Goal: Task Accomplishment & Management: Manage account settings

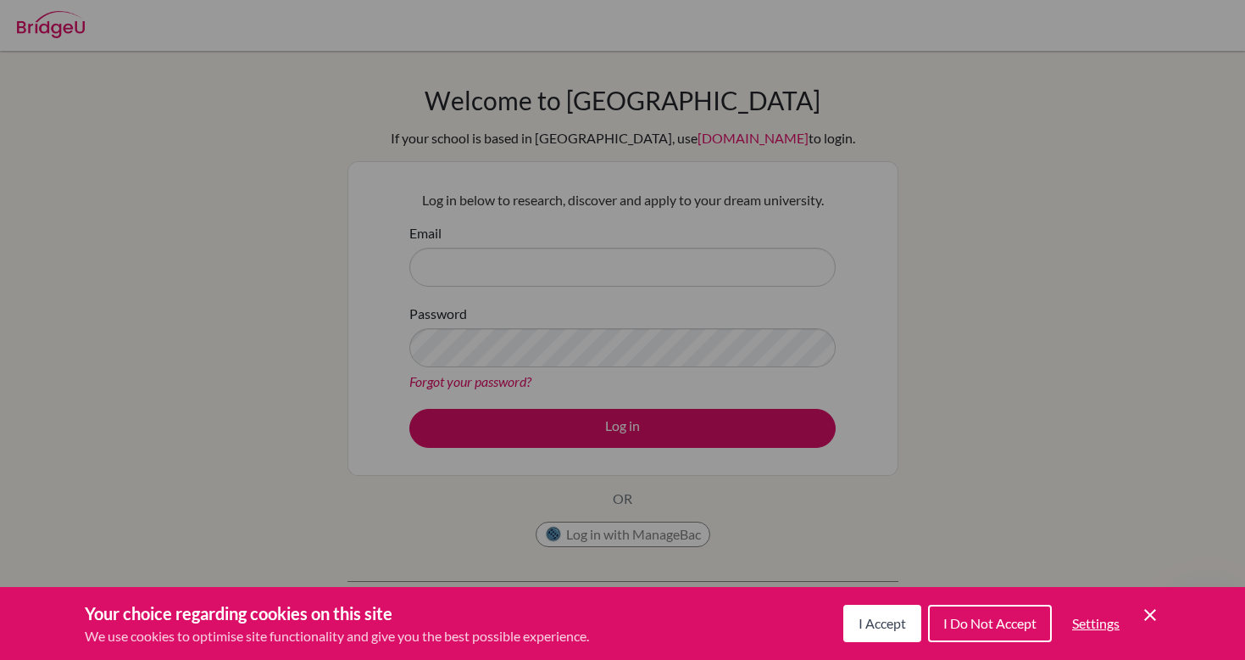
click at [249, 369] on div "Cookie Preferences" at bounding box center [622, 330] width 1245 height 660
click at [1040, 617] on icon "Cookie Control Close Icon" at bounding box center [1150, 614] width 20 height 20
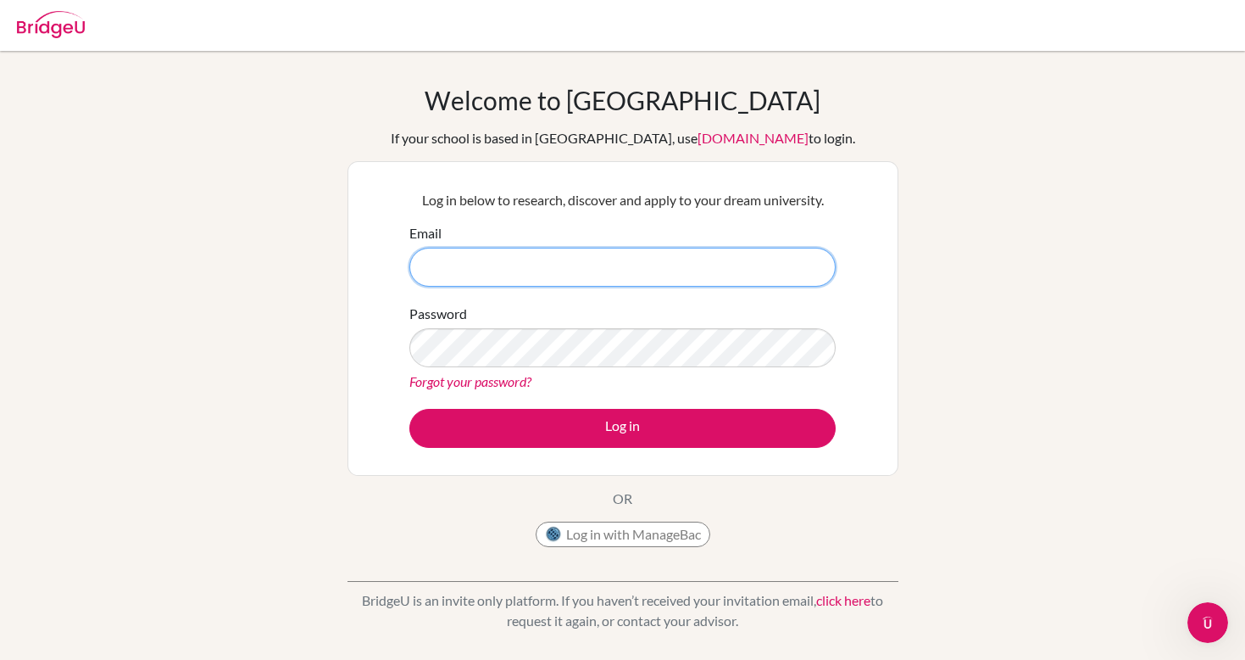
click at [629, 262] on input "Email" at bounding box center [622, 267] width 426 height 39
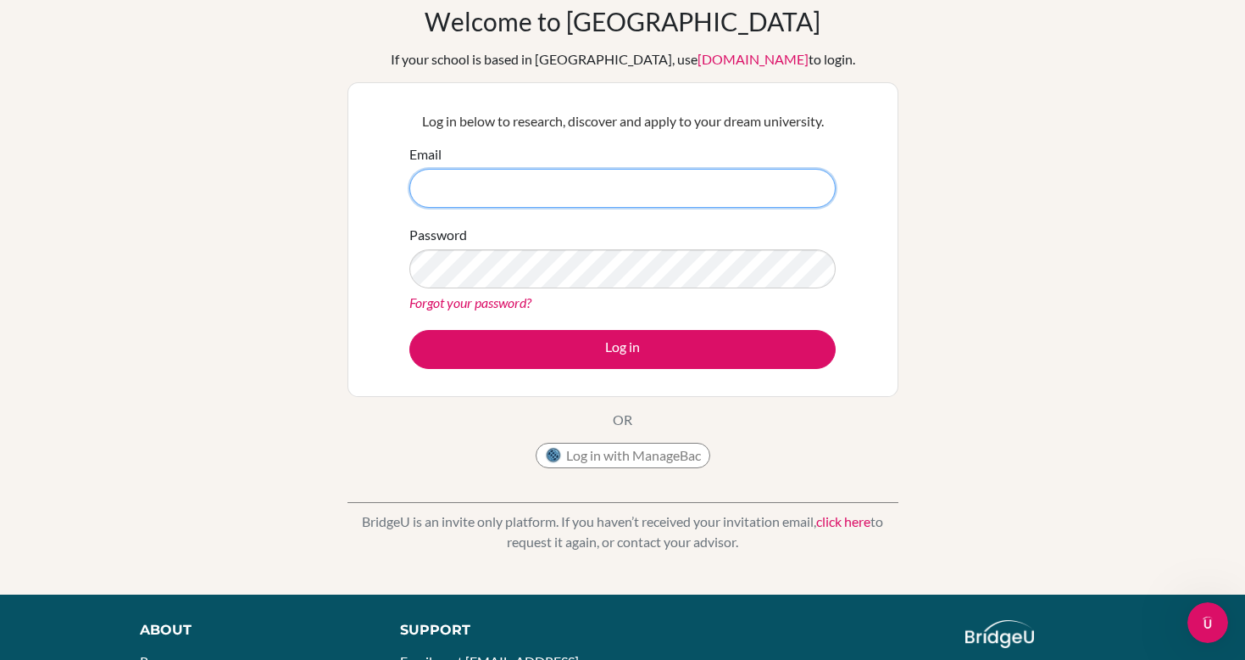
scroll to position [70, 0]
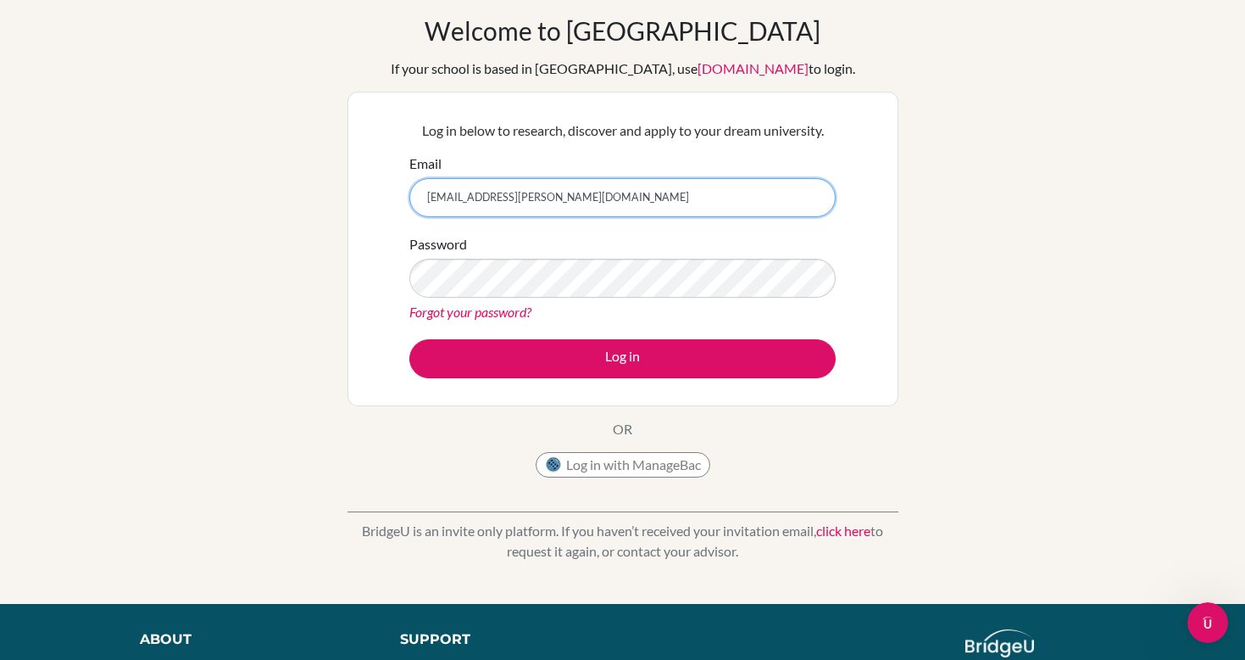
type input "ds001424@dwight.ae"
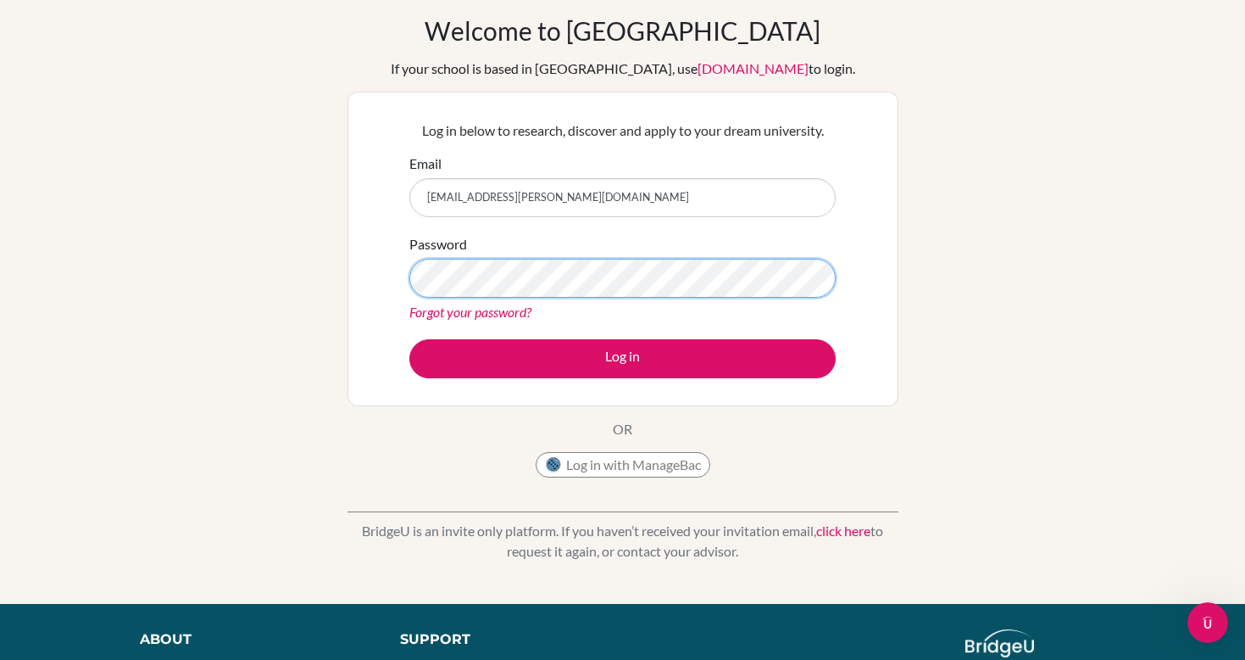
click at [622, 358] on button "Log in" at bounding box center [622, 358] width 426 height 39
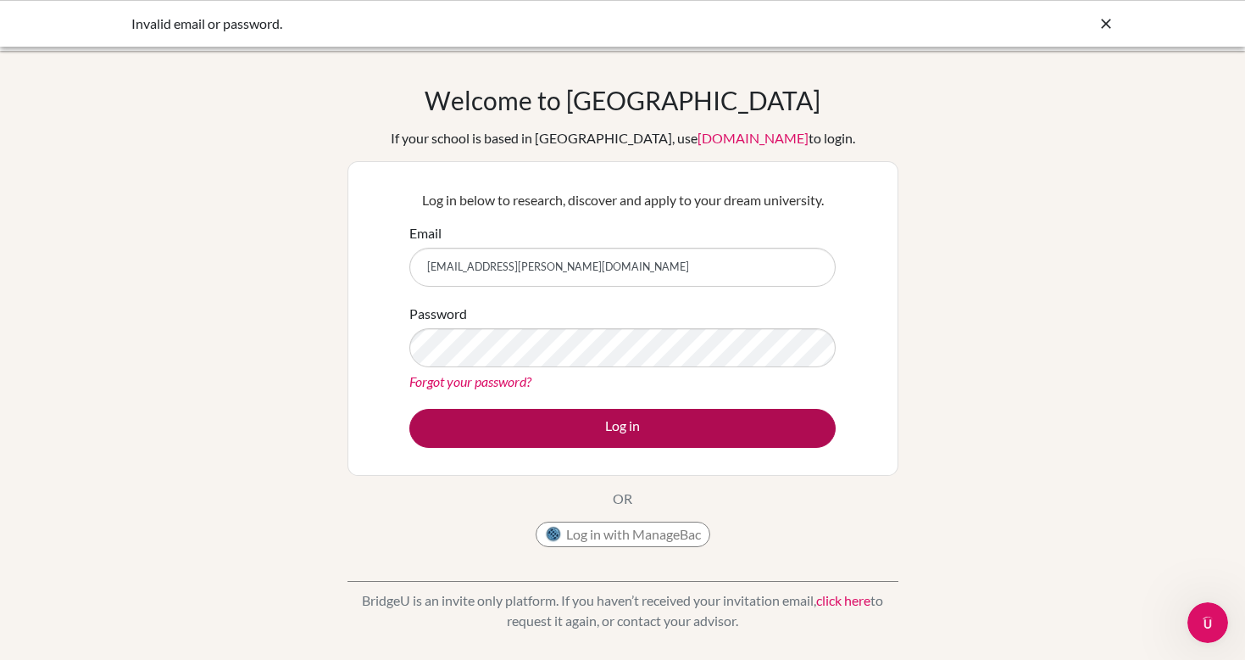
click at [459, 436] on button "Log in" at bounding box center [622, 428] width 426 height 39
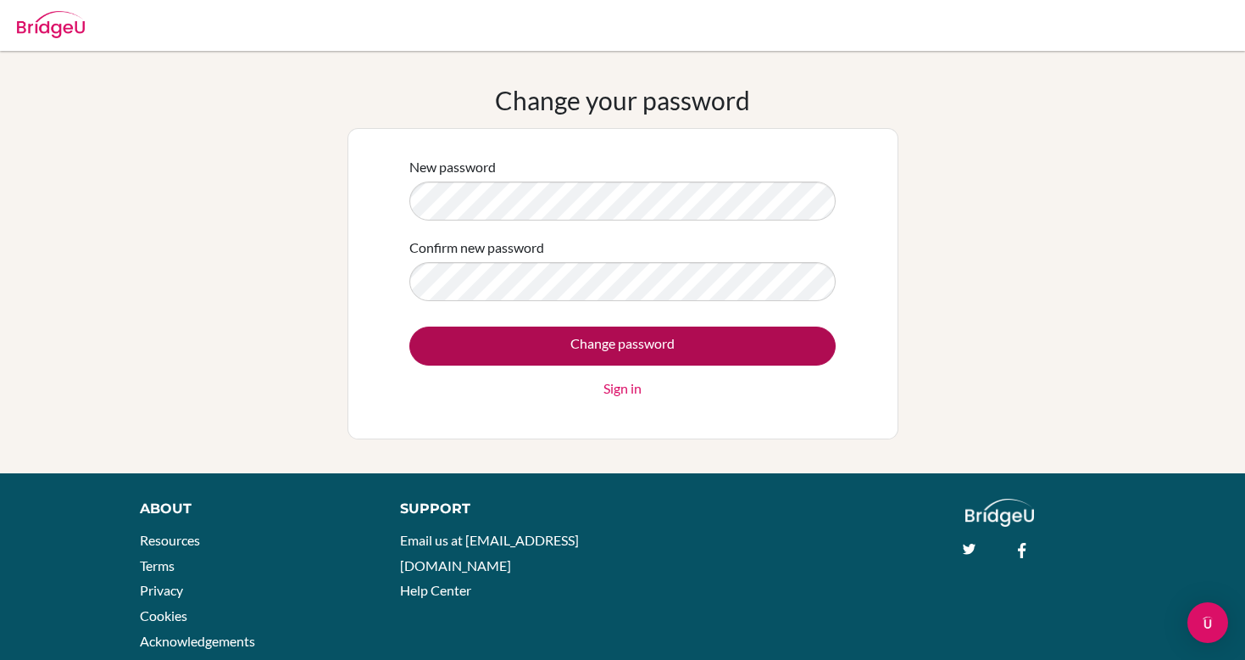
click at [539, 329] on input "Change password" at bounding box center [622, 345] width 426 height 39
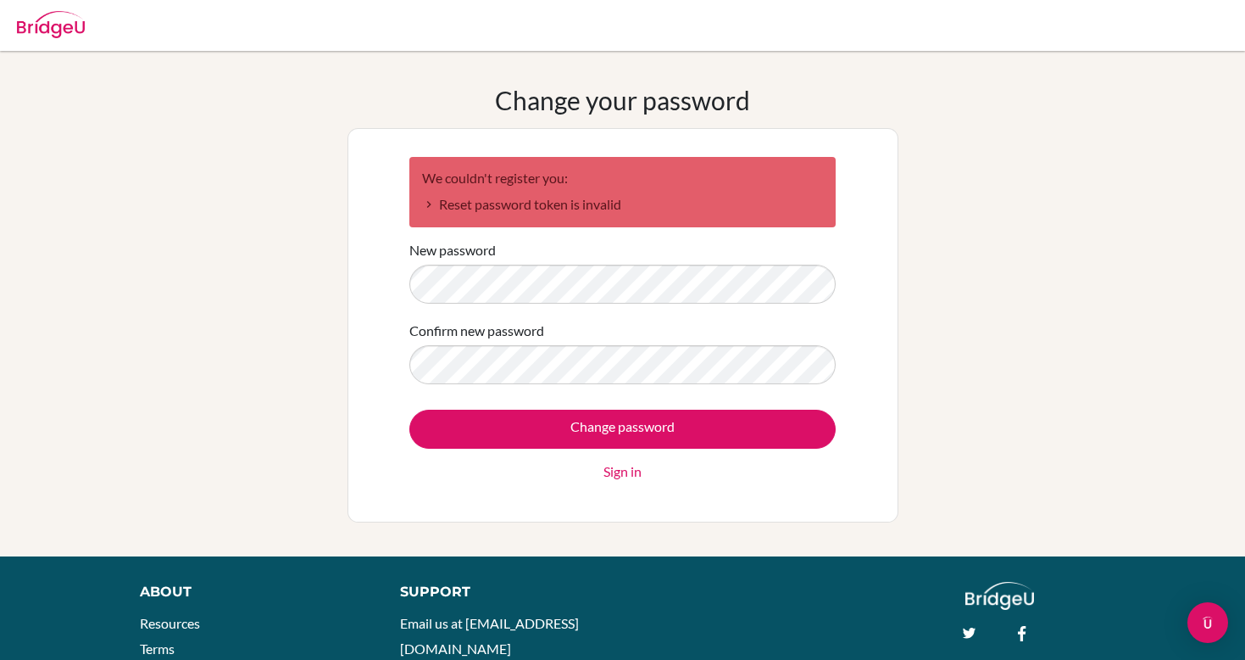
click at [622, 303] on form "We couldn't register you: Reset password token is invalid New password Confirm …" at bounding box center [622, 319] width 426 height 325
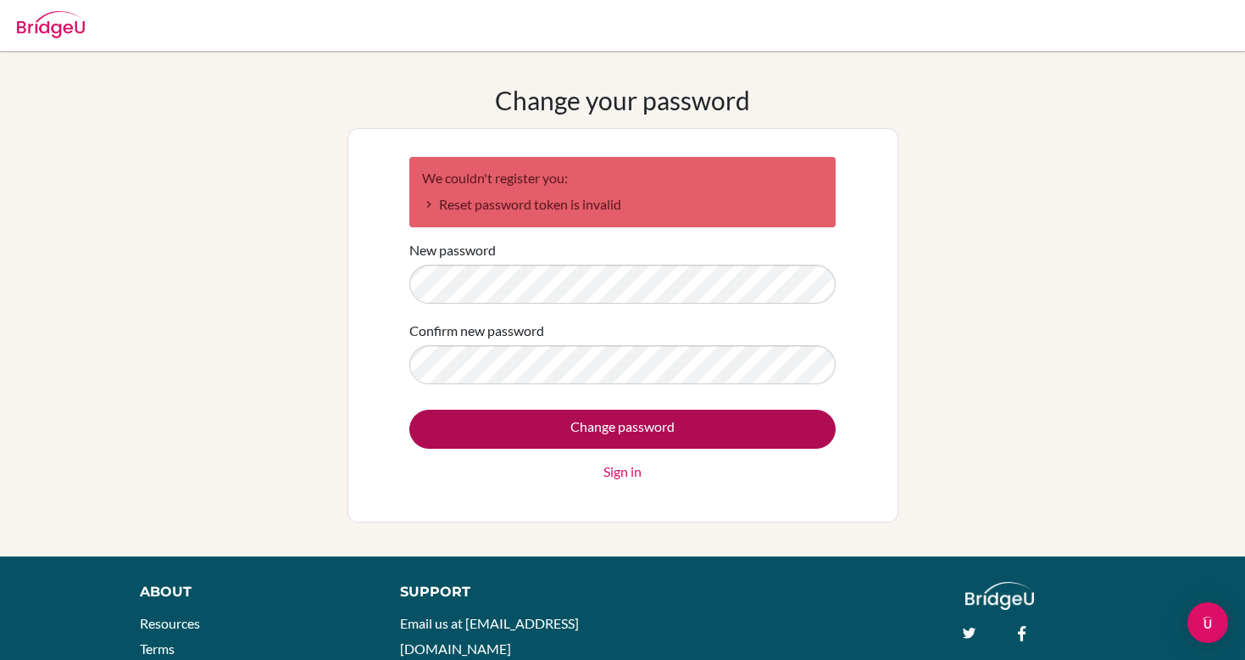
click at [682, 423] on input "Change password" at bounding box center [622, 428] width 426 height 39
click at [469, 429] on input "Change password" at bounding box center [622, 428] width 426 height 39
click at [668, 433] on input "Change password" at bounding box center [622, 428] width 426 height 39
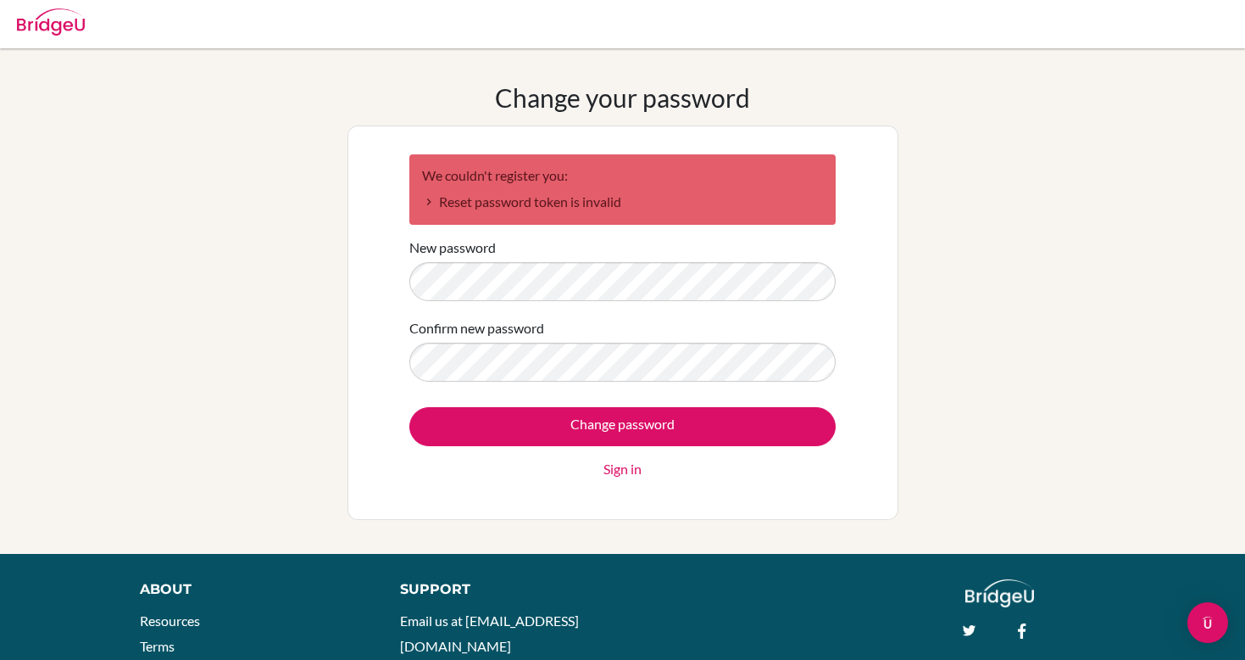
scroll to position [8, 0]
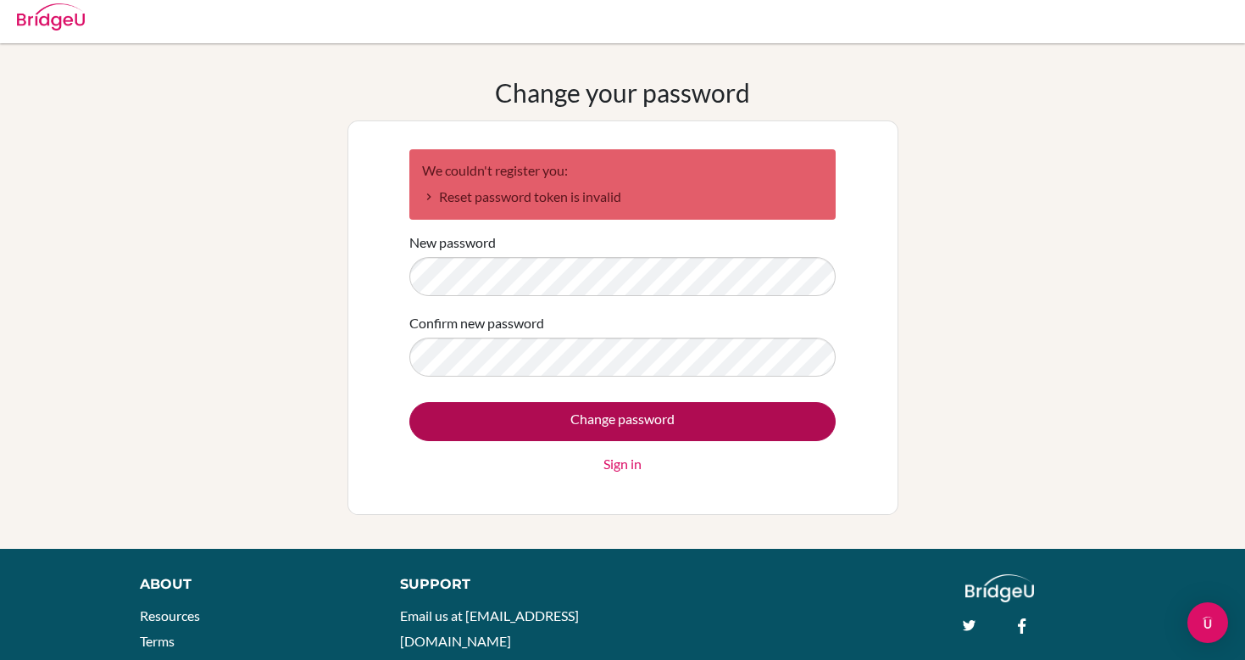
click at [613, 426] on input "Change password" at bounding box center [622, 421] width 426 height 39
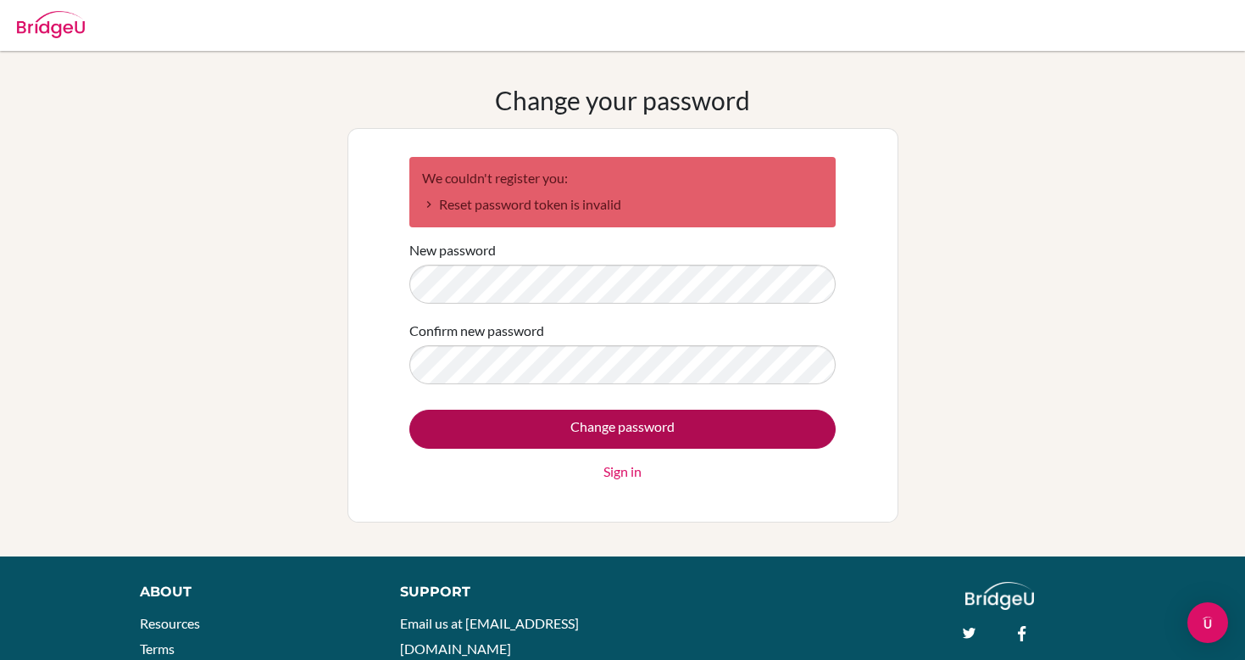
click at [454, 423] on input "Change password" at bounding box center [622, 428] width 426 height 39
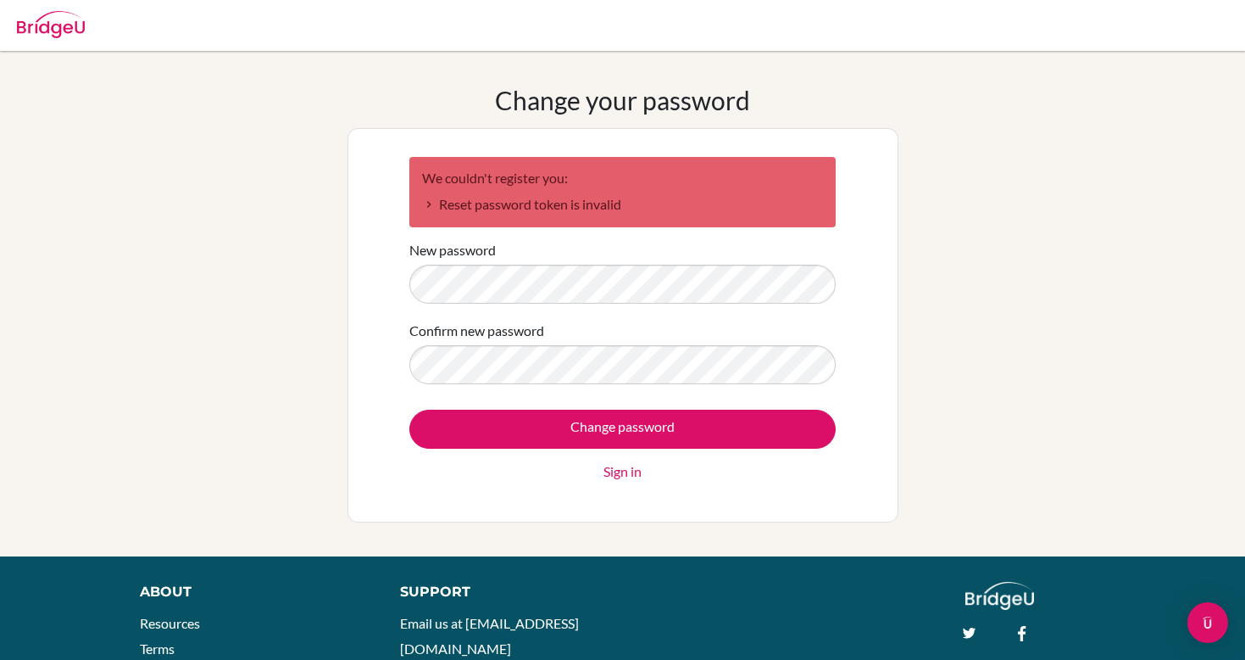
click at [1041, 363] on div "Change your password We couldn't register you: Reset password token is invalid …" at bounding box center [622, 303] width 1245 height 437
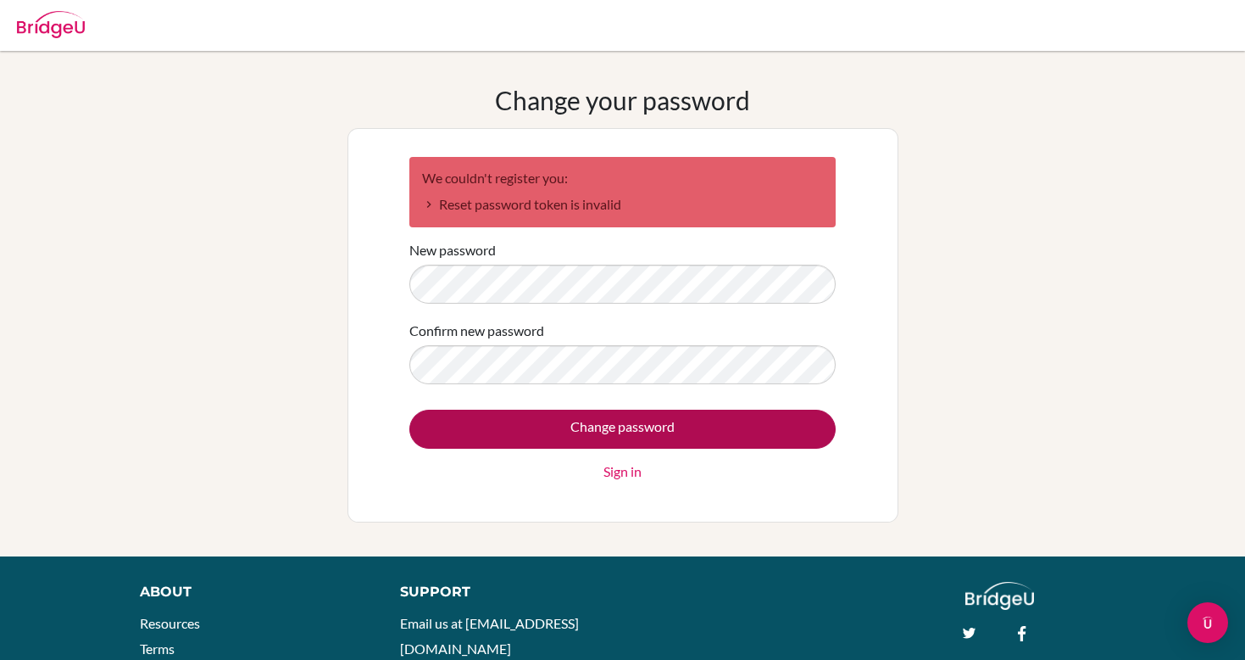
click at [705, 415] on input "Change password" at bounding box center [622, 428] width 426 height 39
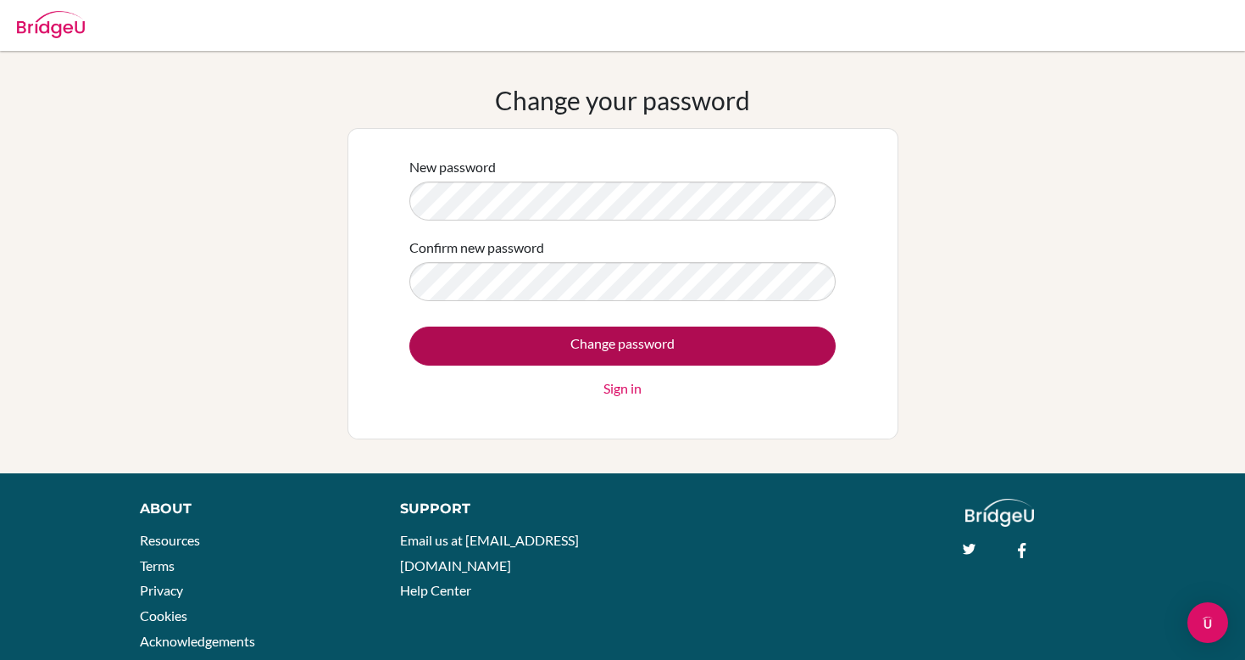
click at [575, 344] on input "Change password" at bounding box center [622, 345] width 426 height 39
click at [676, 346] on input "Change password" at bounding box center [622, 345] width 426 height 39
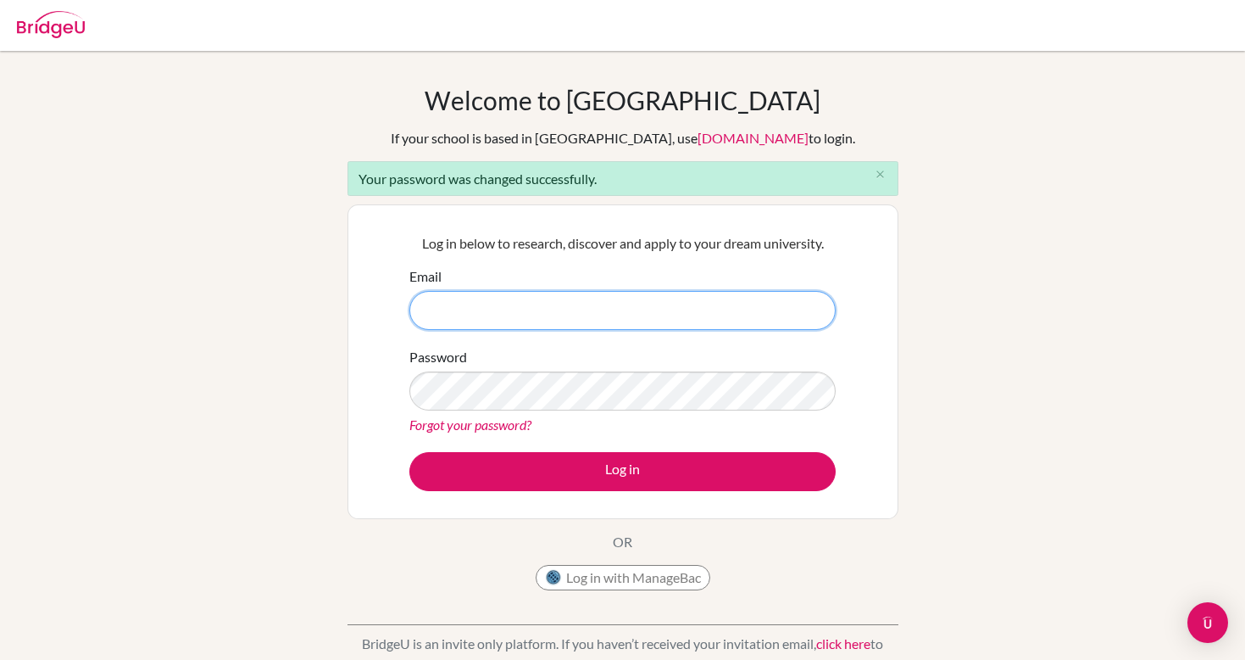
type input "[EMAIL_ADDRESS][PERSON_NAME][DOMAIN_NAME]"
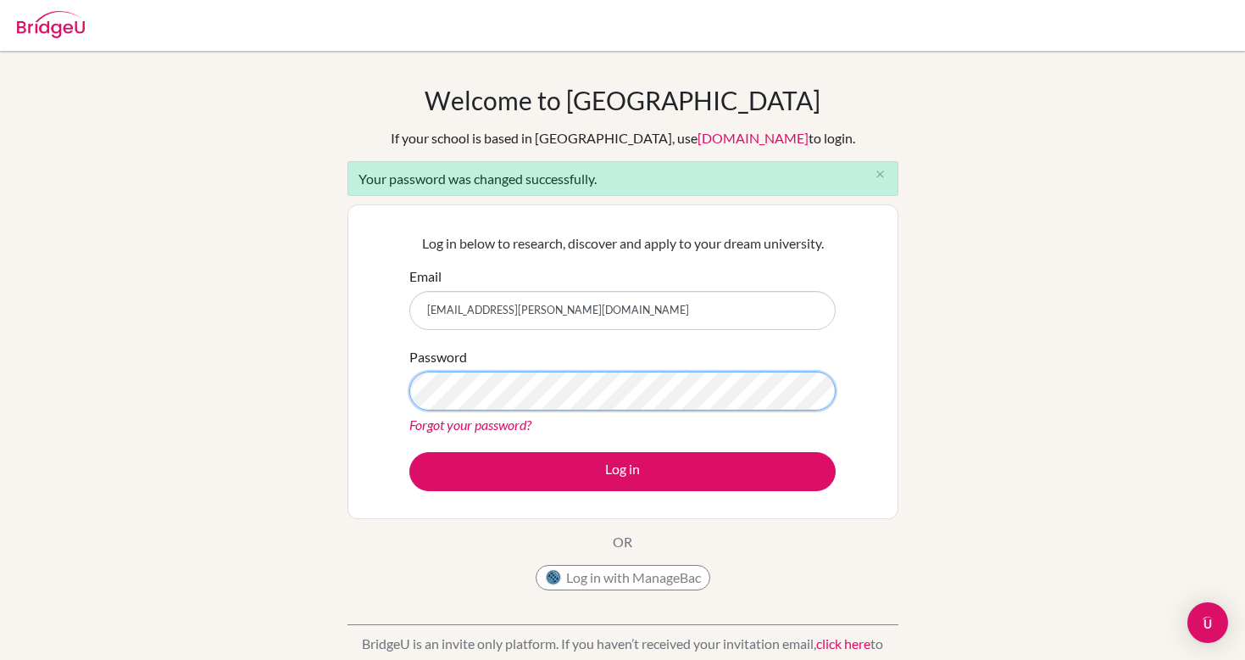
click at [622, 470] on button "Log in" at bounding box center [622, 471] width 426 height 39
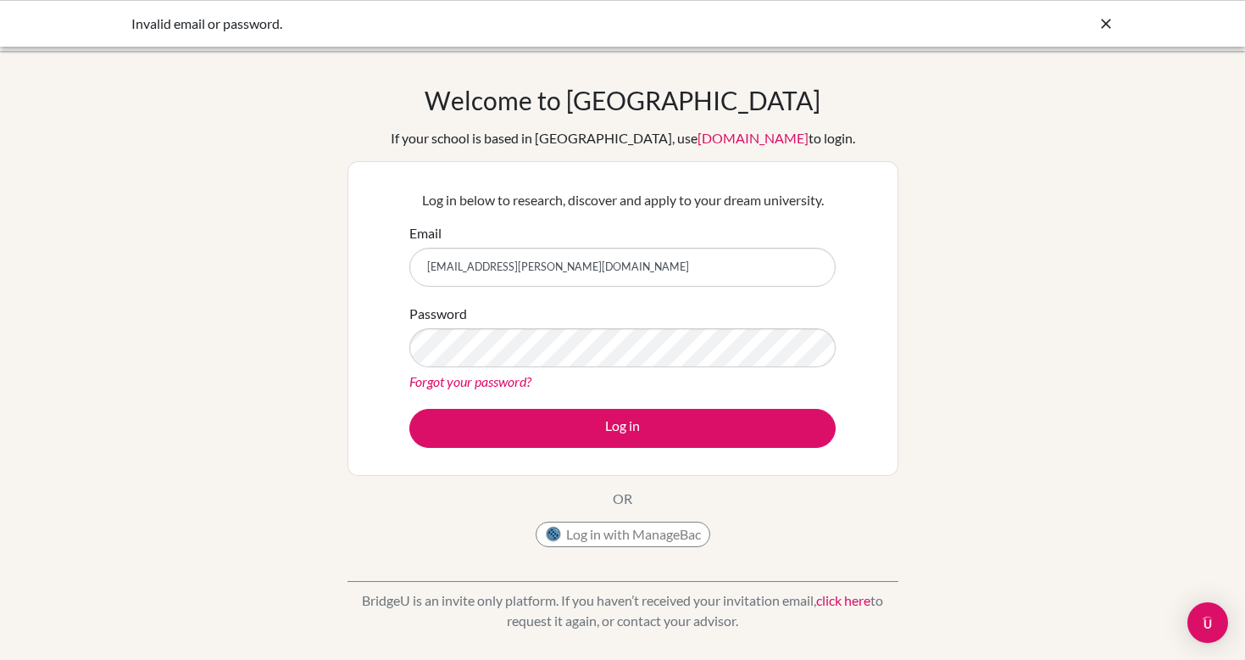
click at [654, 271] on input "[EMAIL_ADDRESS][PERSON_NAME][DOMAIN_NAME]" at bounding box center [622, 267] width 426 height 39
click at [726, 391] on div "Forgot your password?" at bounding box center [622, 381] width 426 height 20
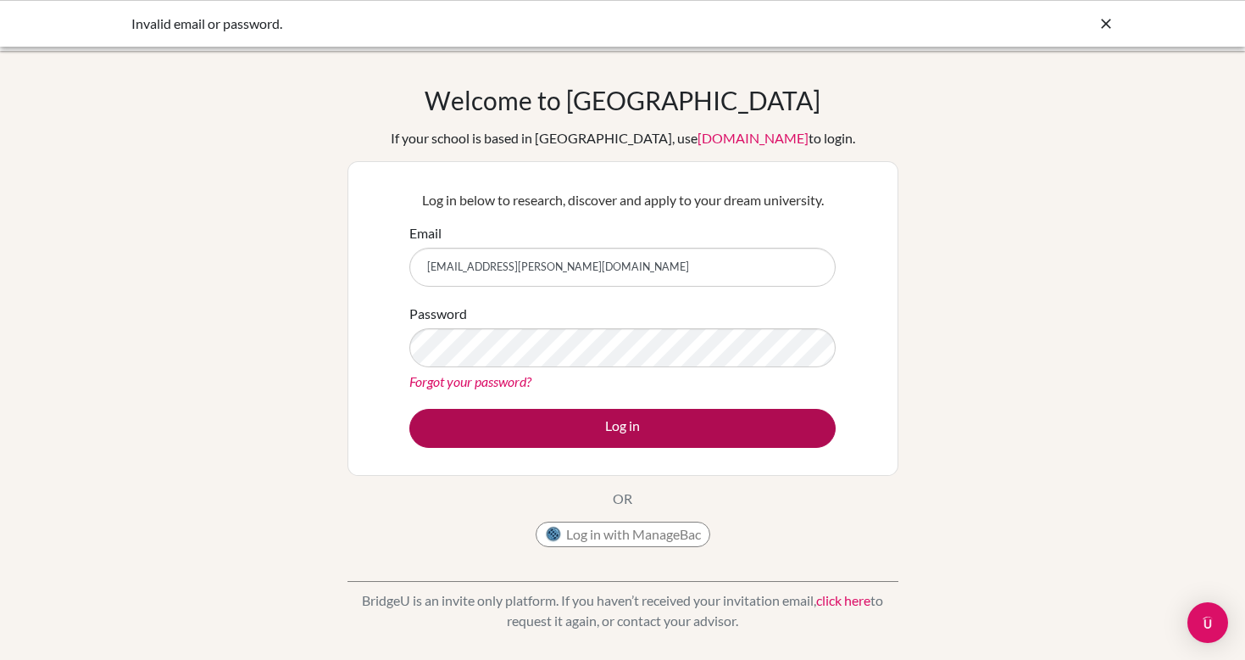
click at [638, 416] on button "Log in" at bounding box center [622, 428] width 426 height 39
click at [582, 431] on button "Log in" at bounding box center [622, 428] width 426 height 39
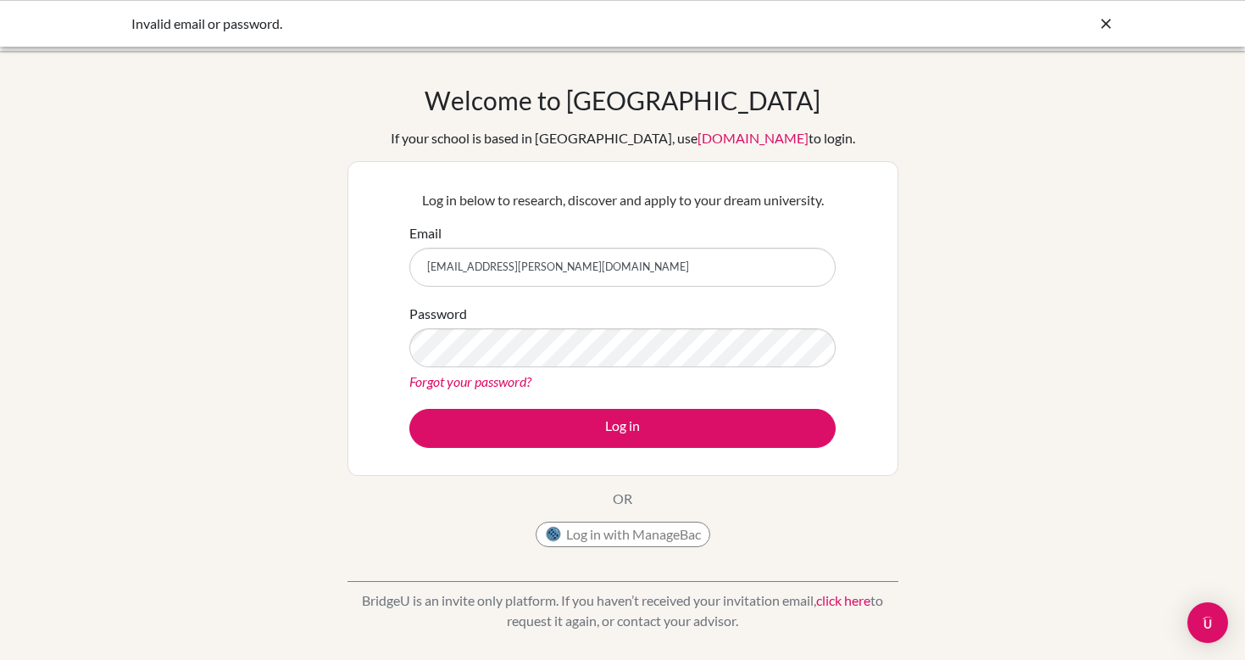
click at [646, 191] on p "Log in below to research, discover and apply to your dream university." at bounding box center [622, 200] width 426 height 20
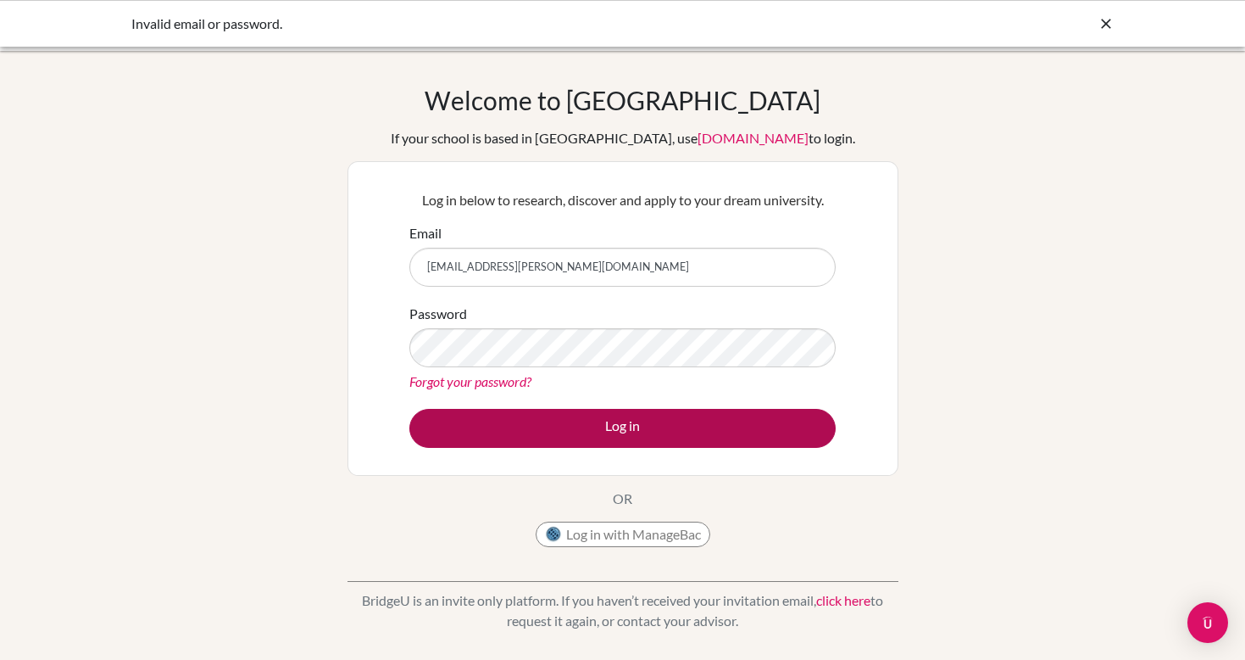
click at [650, 437] on button "Log in" at bounding box center [622, 428] width 426 height 39
click at [591, 437] on button "Log in" at bounding box center [622, 428] width 426 height 39
click at [558, 418] on button "Log in" at bounding box center [622, 428] width 426 height 39
click at [526, 435] on button "Log in" at bounding box center [622, 428] width 426 height 39
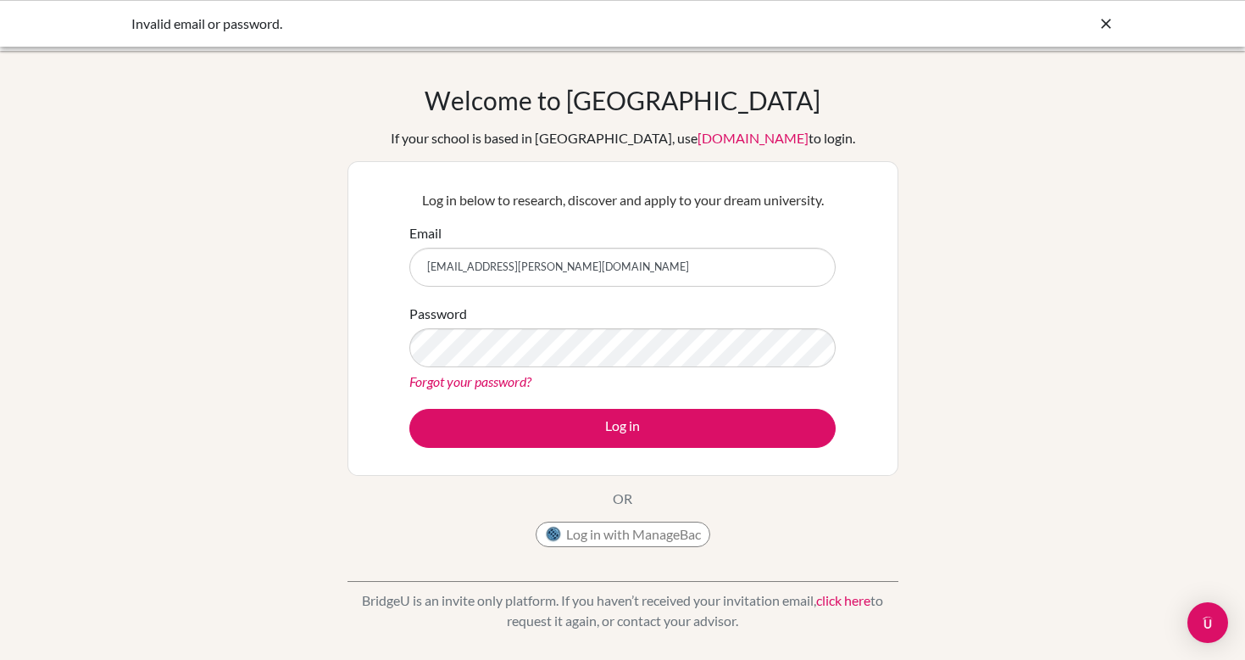
click at [621, 409] on button "Log in" at bounding box center [622, 428] width 426 height 39
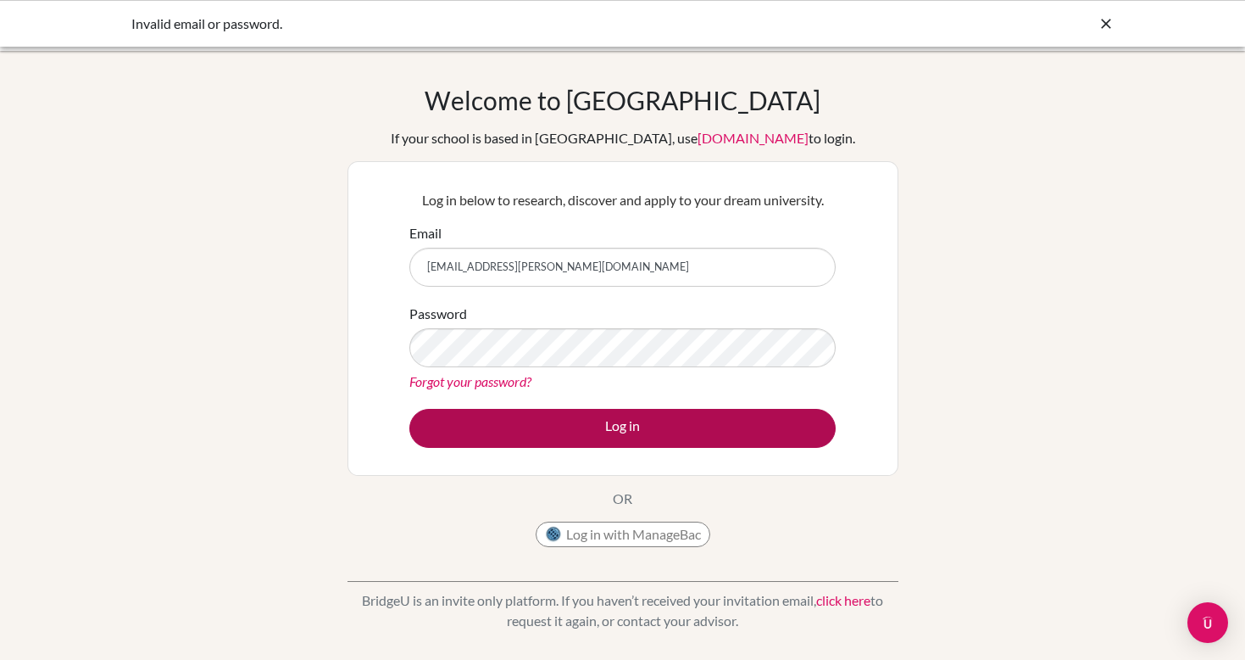
click at [679, 418] on button "Log in" at bounding box center [622, 428] width 426 height 39
click at [632, 416] on button "Log in" at bounding box center [622, 428] width 426 height 39
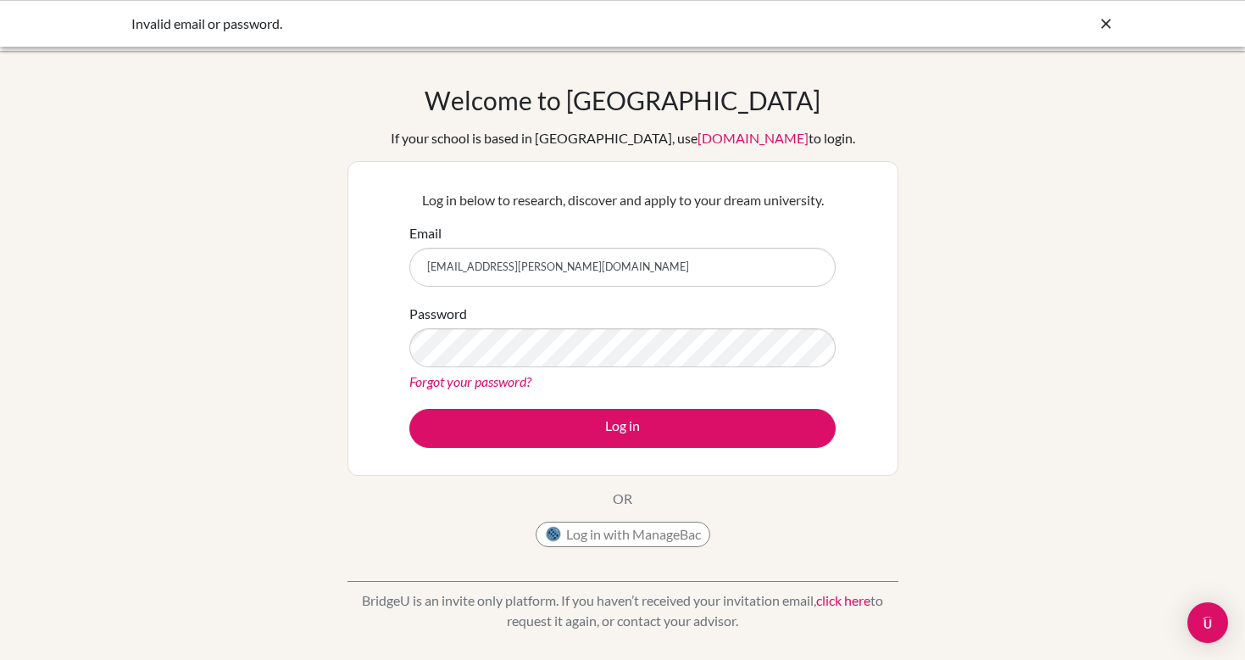
drag, startPoint x: 0, startPoint y: 0, endPoint x: 624, endPoint y: 462, distance: 776.3
click at [622, 450] on div "Log in below to research, discover and apply to your dream university. Email [E…" at bounding box center [623, 318] width 448 height 279
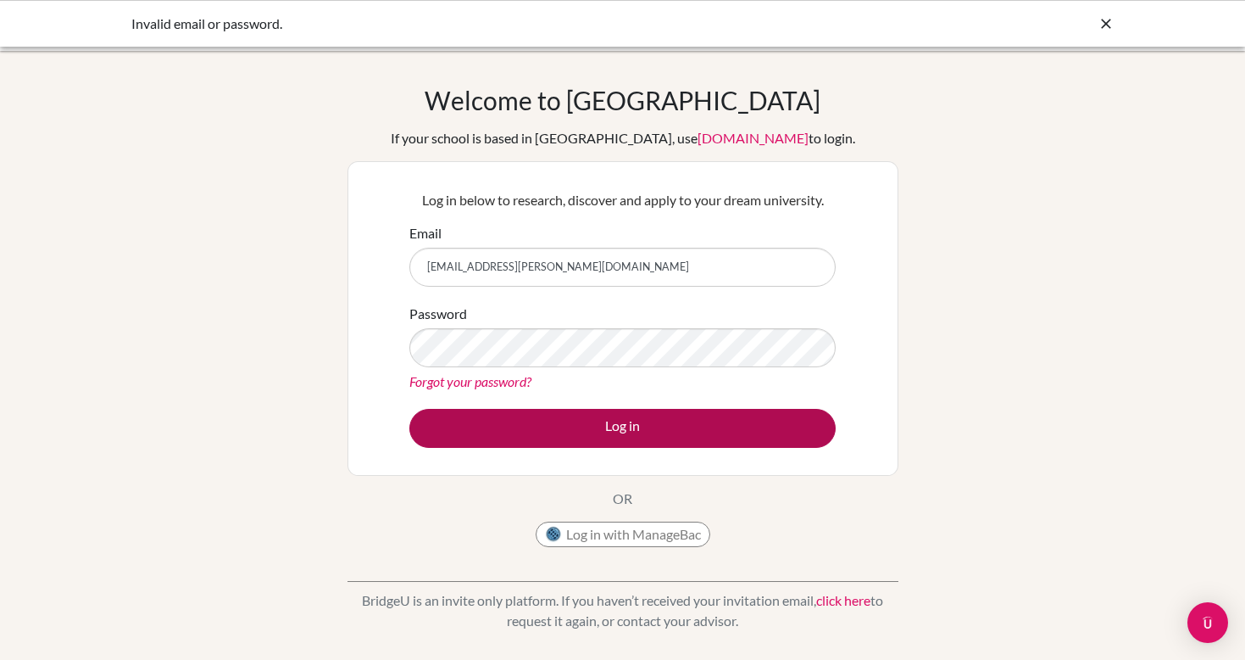
click at [613, 418] on button "Log in" at bounding box center [622, 428] width 426 height 39
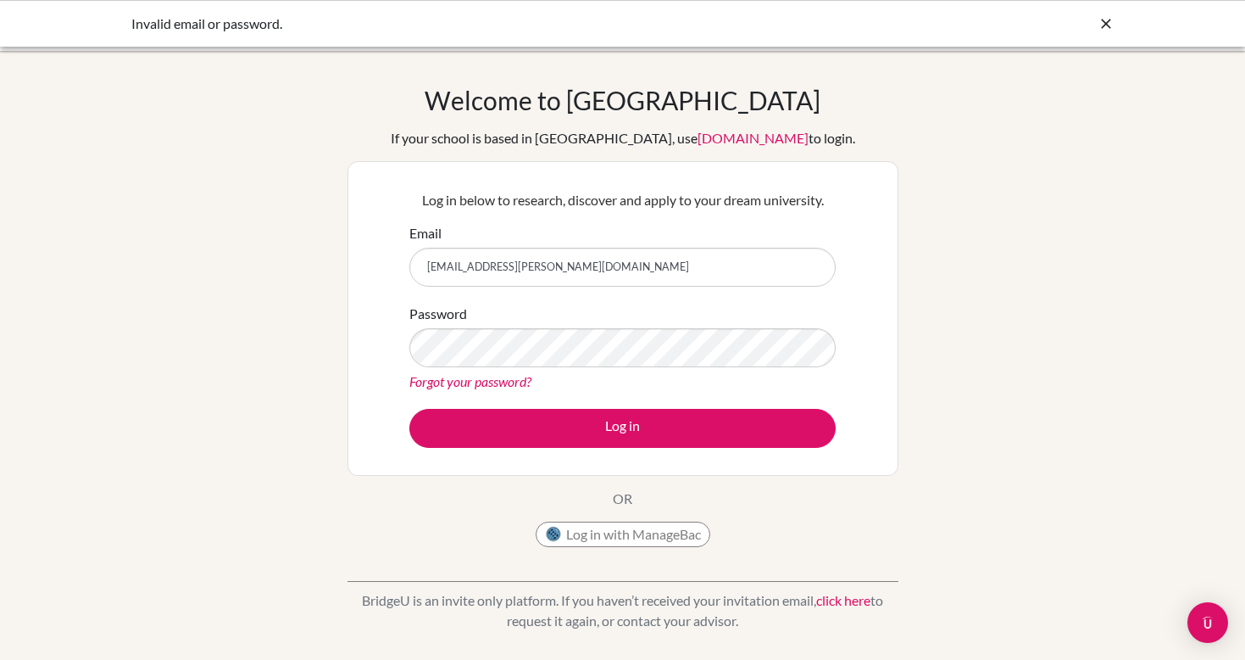
click at [709, 5] on div "Invalid email or password." at bounding box center [622, 23] width 1245 height 47
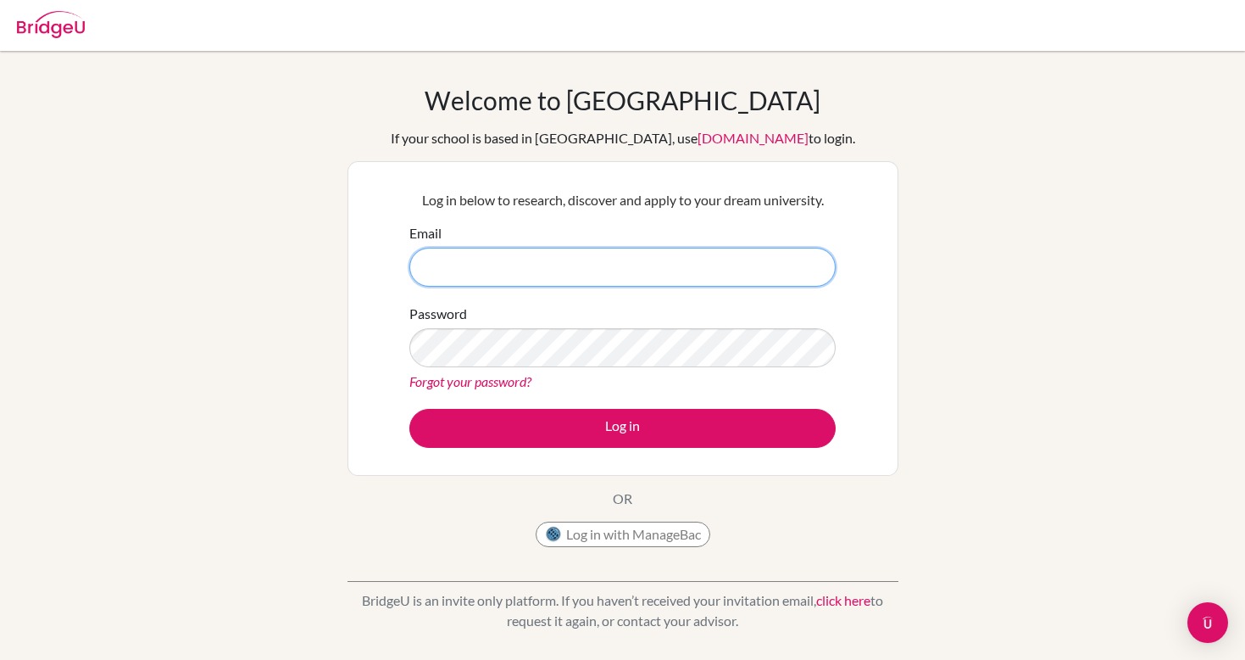
type input "[EMAIL_ADDRESS][PERSON_NAME][DOMAIN_NAME]"
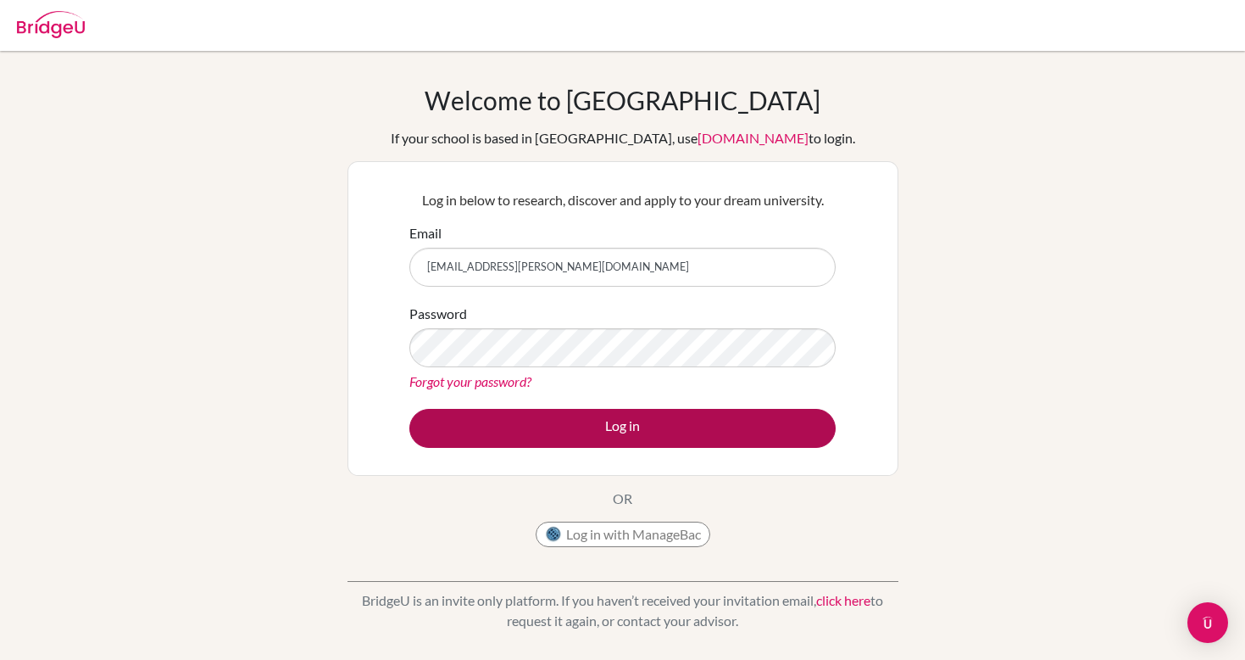
click at [587, 432] on button "Log in" at bounding box center [622, 428] width 426 height 39
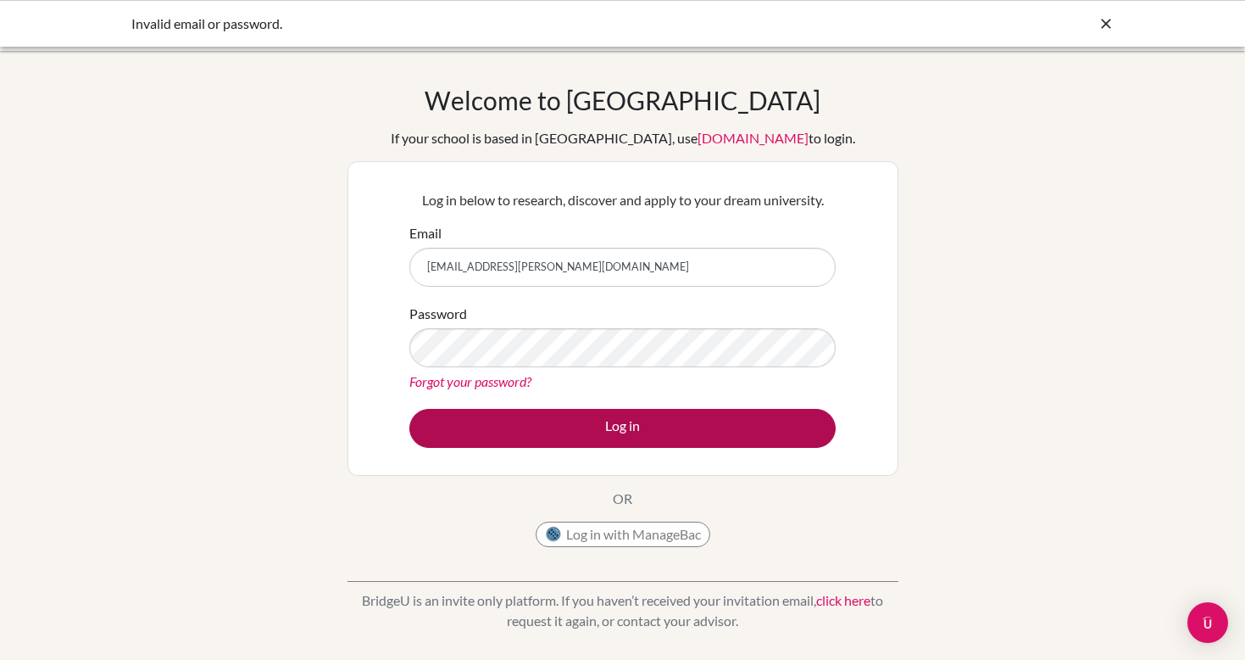
click at [470, 409] on button "Log in" at bounding box center [622, 428] width 426 height 39
